Goal: Entertainment & Leisure: Consume media (video, audio)

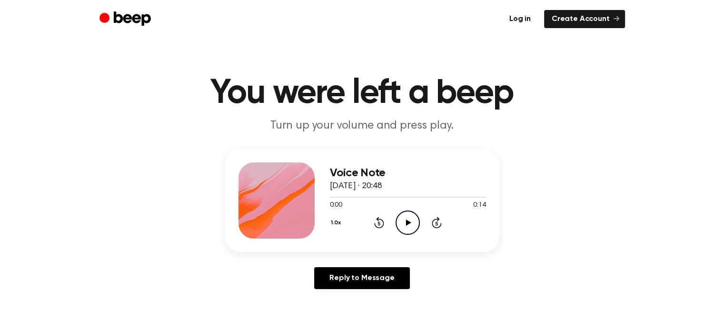
click at [406, 222] on icon at bounding box center [408, 222] width 5 height 6
click at [404, 213] on icon "Play Audio" at bounding box center [407, 222] width 24 height 24
click at [403, 218] on icon "Play Audio" at bounding box center [407, 222] width 24 height 24
click at [405, 222] on icon "Play Audio" at bounding box center [407, 222] width 24 height 24
click at [407, 221] on icon "Pause Audio" at bounding box center [407, 222] width 24 height 24
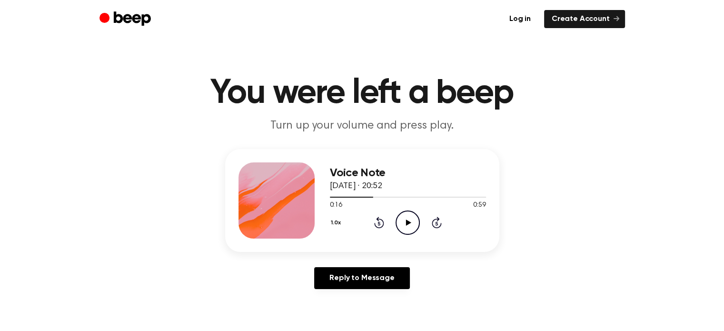
click at [402, 217] on icon "Play Audio" at bounding box center [407, 222] width 24 height 24
click at [371, 196] on div at bounding box center [408, 197] width 156 height 8
click at [407, 218] on icon "Pause Audio" at bounding box center [407, 222] width 24 height 24
click at [402, 217] on icon "Play Audio" at bounding box center [407, 222] width 24 height 24
click at [403, 216] on icon "Pause Audio" at bounding box center [407, 222] width 24 height 24
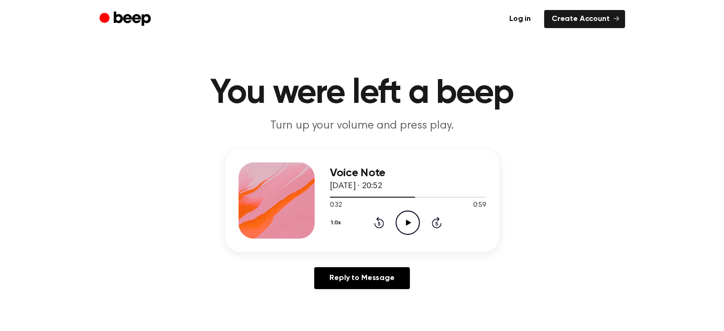
click at [410, 220] on icon "Play Audio" at bounding box center [407, 222] width 24 height 24
click at [405, 219] on icon at bounding box center [407, 222] width 4 height 6
click at [404, 222] on icon "Play Audio" at bounding box center [407, 222] width 24 height 24
click at [406, 223] on icon at bounding box center [408, 222] width 5 height 6
click at [409, 220] on icon at bounding box center [408, 222] width 5 height 6
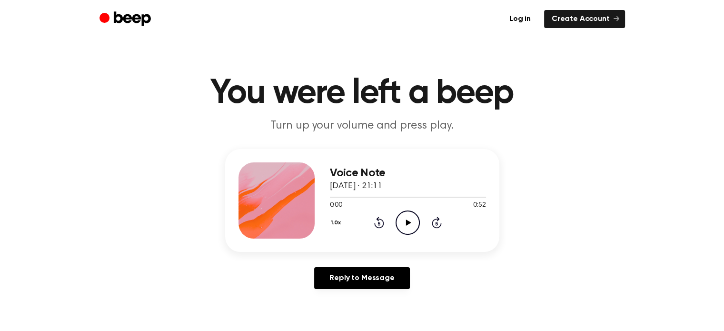
click at [407, 219] on icon "Play Audio" at bounding box center [407, 222] width 24 height 24
click at [405, 220] on icon "Play Audio" at bounding box center [407, 222] width 24 height 24
click at [297, 45] on main "You were left a beep Turn up your volume and press play. Voice Note 14 August 2…" at bounding box center [362, 293] width 724 height 587
click at [409, 221] on icon at bounding box center [408, 222] width 5 height 6
click at [408, 220] on icon "Pause Audio" at bounding box center [407, 222] width 24 height 24
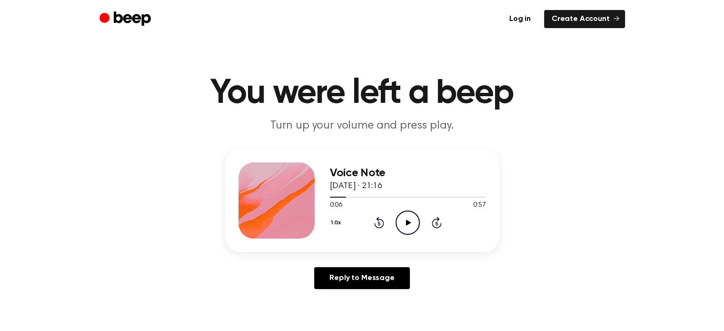
click at [405, 219] on icon "Play Audio" at bounding box center [407, 222] width 24 height 24
click at [382, 221] on icon "Rewind 5 seconds" at bounding box center [378, 222] width 10 height 12
click at [404, 220] on icon "Pause Audio" at bounding box center [407, 222] width 24 height 24
click at [404, 219] on icon "Play Audio" at bounding box center [407, 222] width 24 height 24
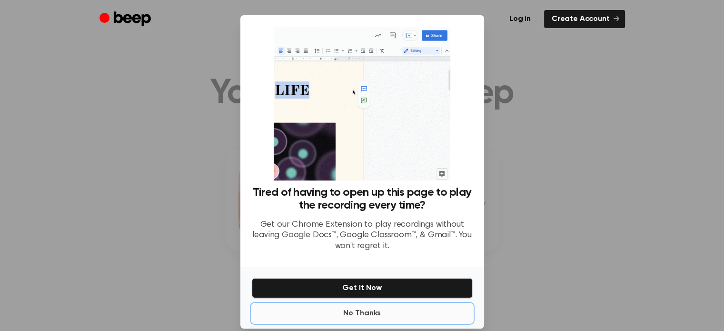
click at [359, 313] on button "No Thanks" at bounding box center [362, 312] width 221 height 19
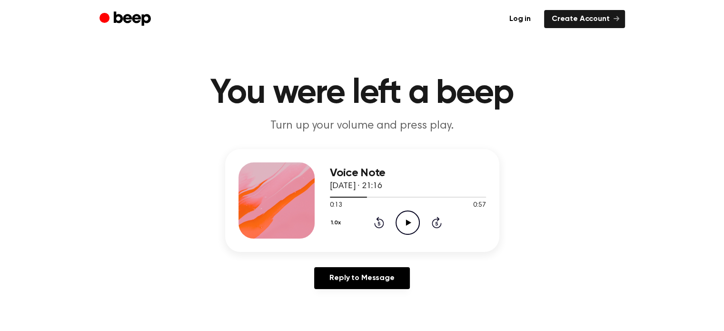
click at [411, 222] on icon "Play Audio" at bounding box center [407, 222] width 24 height 24
click at [407, 221] on icon "Pause Audio" at bounding box center [407, 222] width 24 height 24
click at [404, 219] on icon "Play Audio" at bounding box center [407, 222] width 24 height 24
click at [405, 218] on icon "Pause Audio" at bounding box center [407, 222] width 24 height 24
click at [377, 221] on icon "Rewind 5 seconds" at bounding box center [378, 222] width 10 height 12
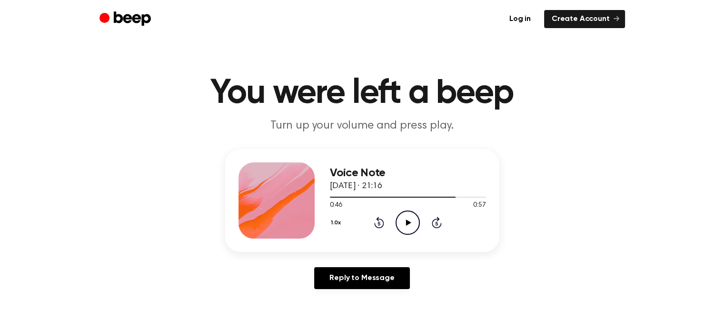
click at [407, 222] on icon at bounding box center [408, 222] width 5 height 6
click at [382, 224] on icon "Rewind 5 seconds" at bounding box center [378, 222] width 10 height 12
click at [408, 218] on icon "Play Audio" at bounding box center [407, 222] width 24 height 24
click at [373, 197] on div at bounding box center [408, 197] width 156 height 8
click at [412, 218] on icon "Pause Audio" at bounding box center [407, 222] width 24 height 24
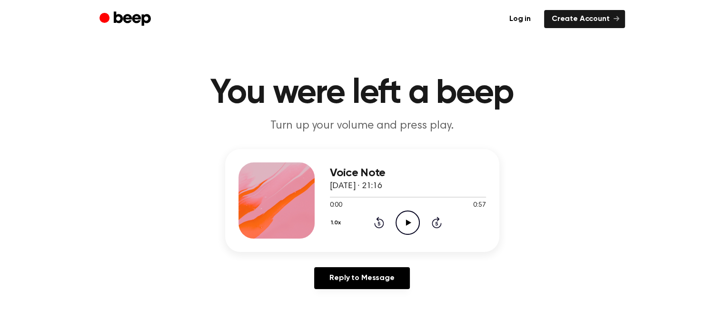
click at [411, 219] on icon "Play Audio" at bounding box center [407, 222] width 24 height 24
click at [411, 224] on icon "Play Audio" at bounding box center [407, 222] width 24 height 24
click at [410, 220] on icon "Play Audio" at bounding box center [407, 222] width 24 height 24
